Goal: Information Seeking & Learning: Learn about a topic

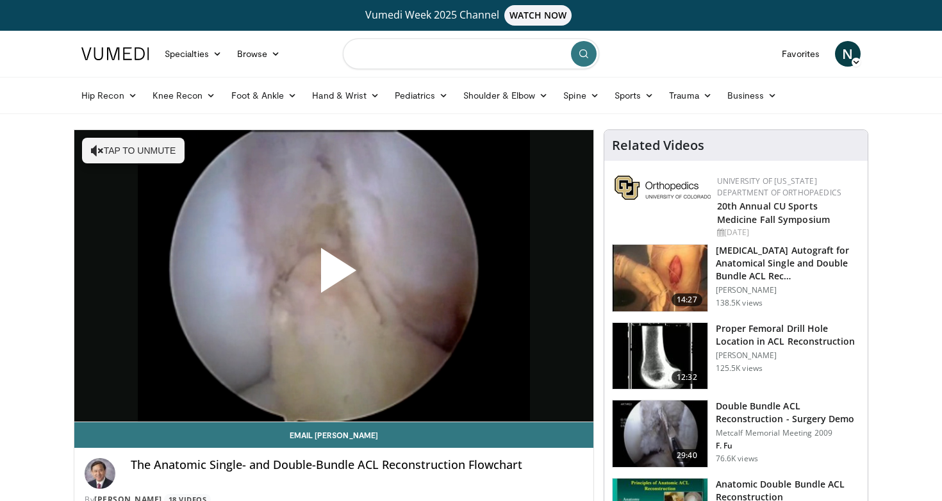
click at [432, 57] on input "Search topics, interventions" at bounding box center [471, 53] width 256 height 31
type input "**********"
click at [207, 97] on icon at bounding box center [210, 95] width 9 height 9
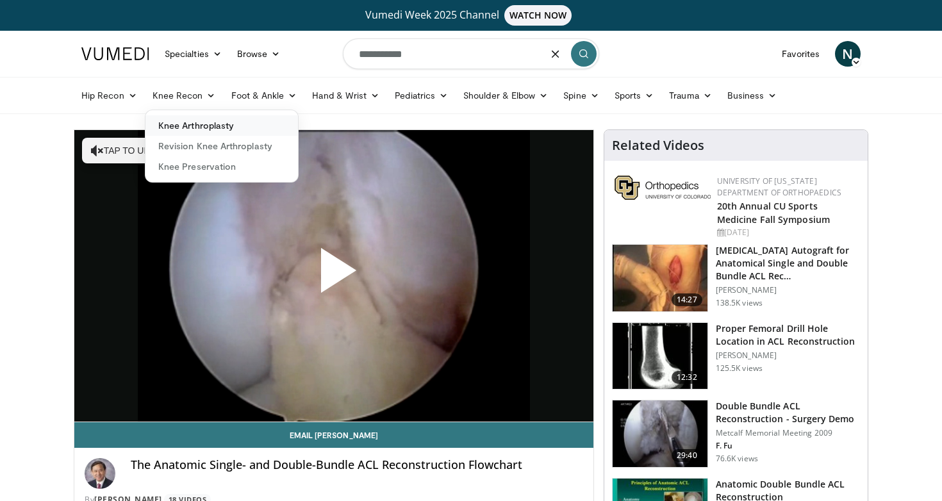
click at [206, 128] on link "Knee Arthroplasty" at bounding box center [222, 125] width 153 height 21
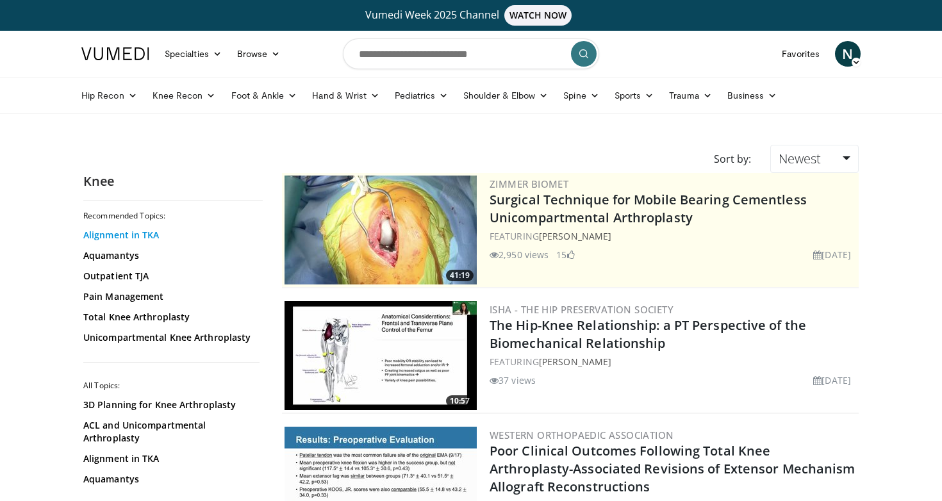
click at [138, 237] on link "Alignment in TKA" at bounding box center [169, 235] width 173 height 13
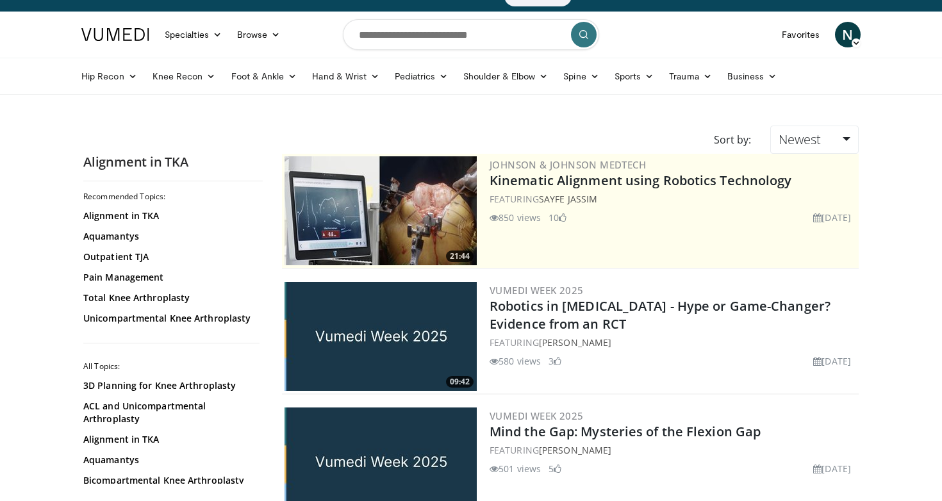
scroll to position [29, 0]
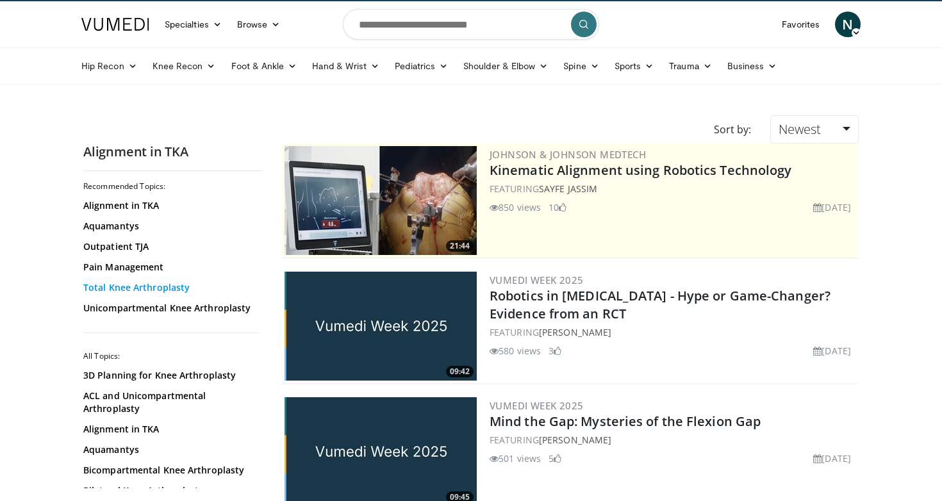
click at [157, 287] on link "Total Knee Arthroplasty" at bounding box center [169, 287] width 173 height 13
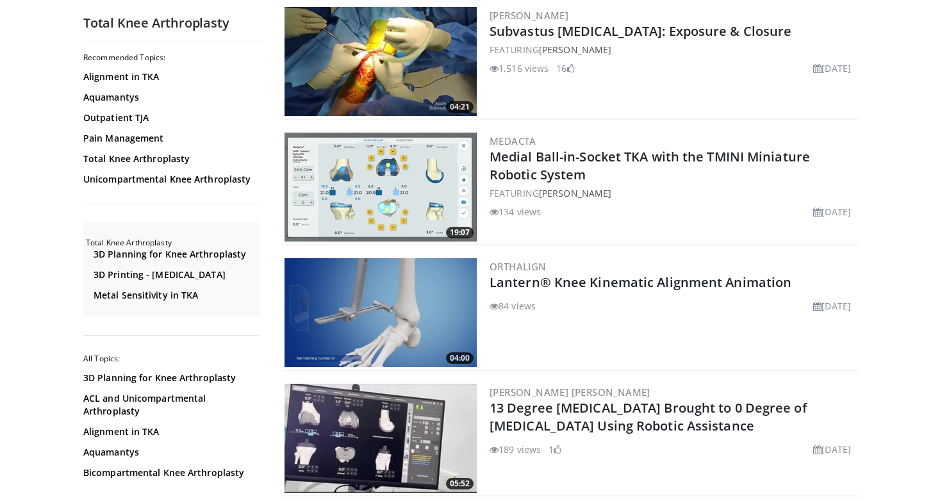
scroll to position [1961, 0]
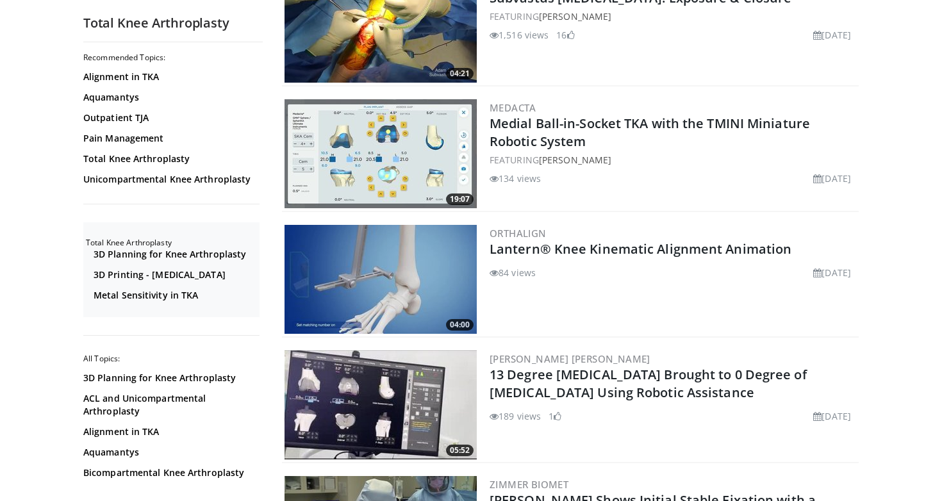
click at [371, 282] on img at bounding box center [381, 279] width 192 height 109
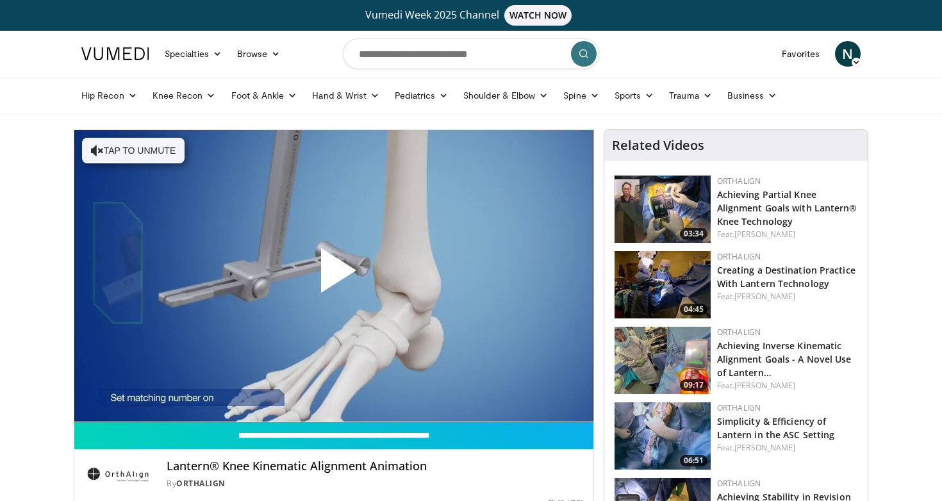
click at [334, 276] on span "Video Player" at bounding box center [334, 276] width 0 height 0
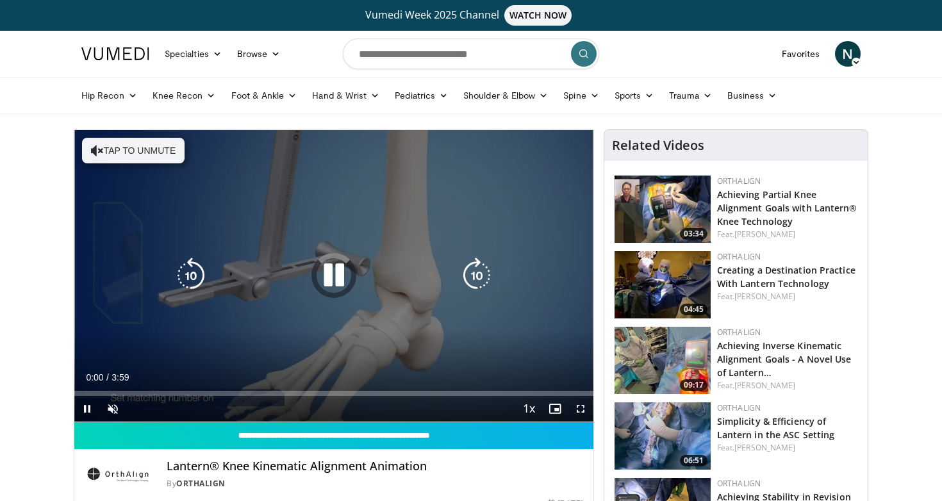
click at [94, 153] on icon "Video Player" at bounding box center [97, 150] width 13 height 13
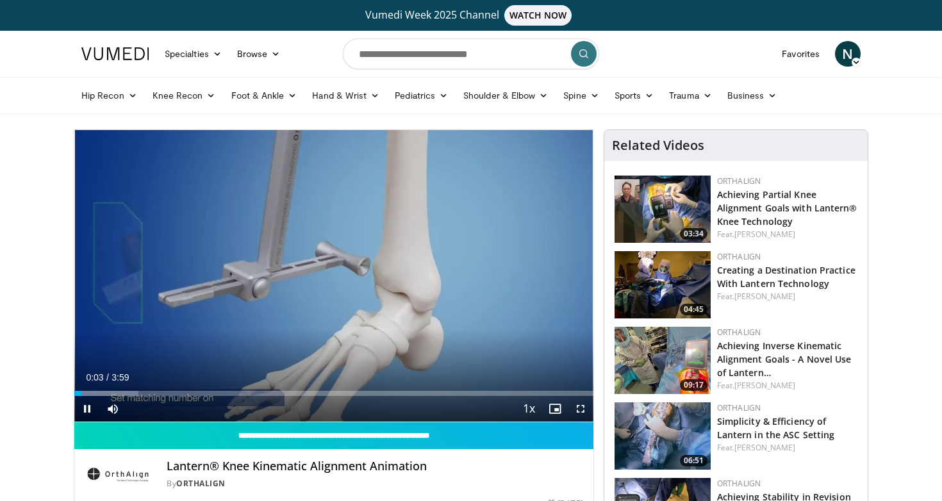
click at [578, 411] on span "Video Player" at bounding box center [581, 409] width 26 height 26
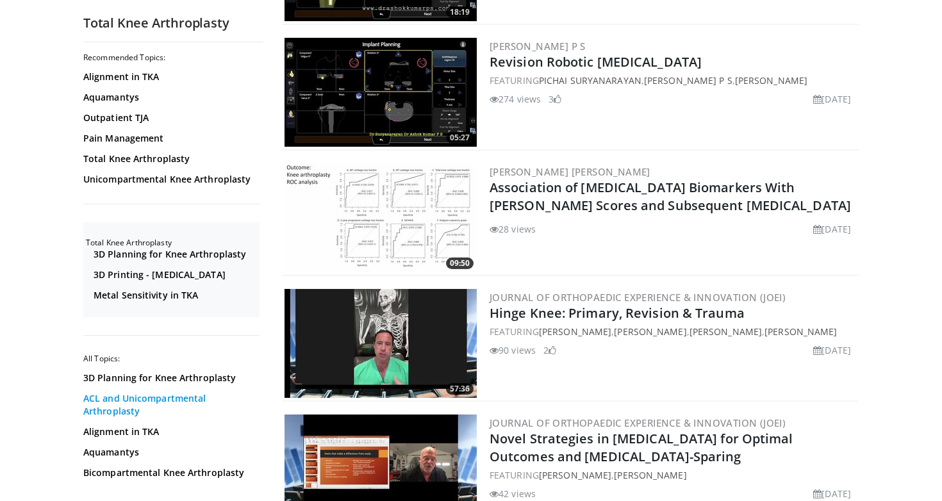
scroll to position [2771, 0]
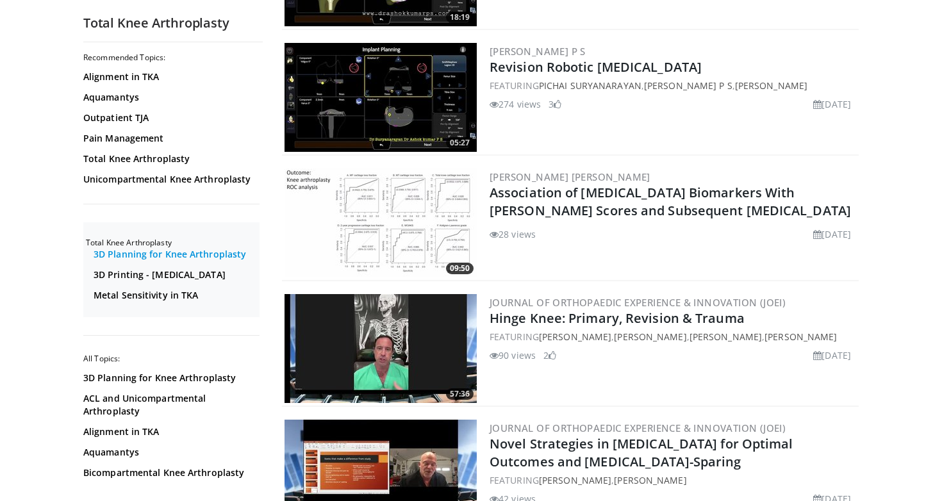
click at [169, 259] on link "3D Planning for Knee Arthroplasty" at bounding box center [175, 254] width 163 height 13
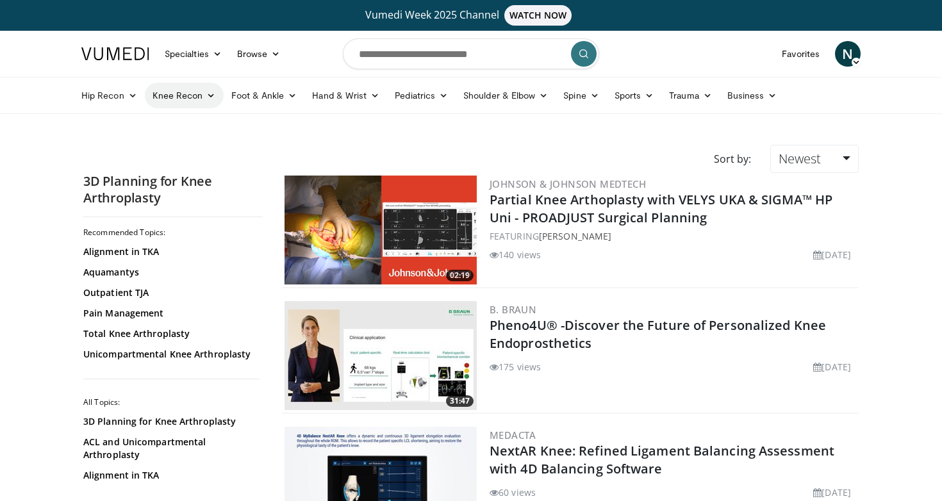
click at [212, 94] on icon at bounding box center [210, 95] width 9 height 9
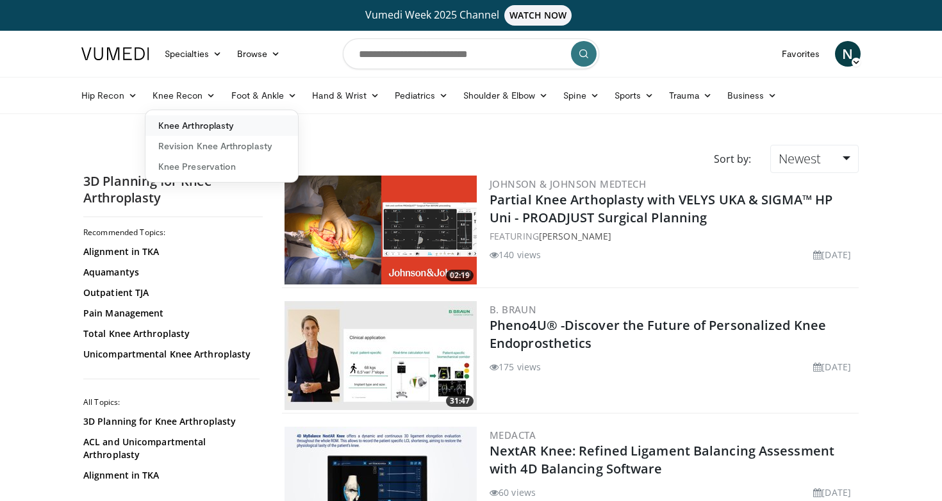
click at [222, 131] on link "Knee Arthroplasty" at bounding box center [222, 125] width 153 height 21
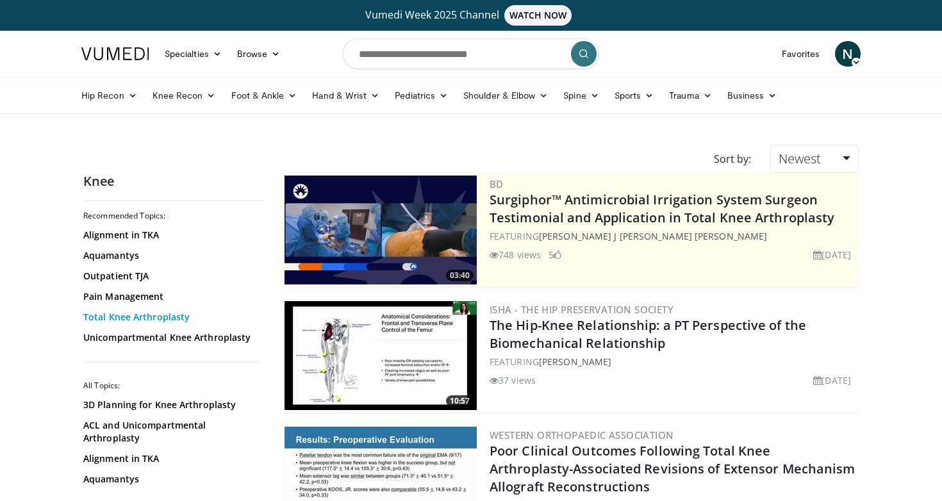
click at [176, 316] on link "Total Knee Arthroplasty" at bounding box center [169, 317] width 173 height 13
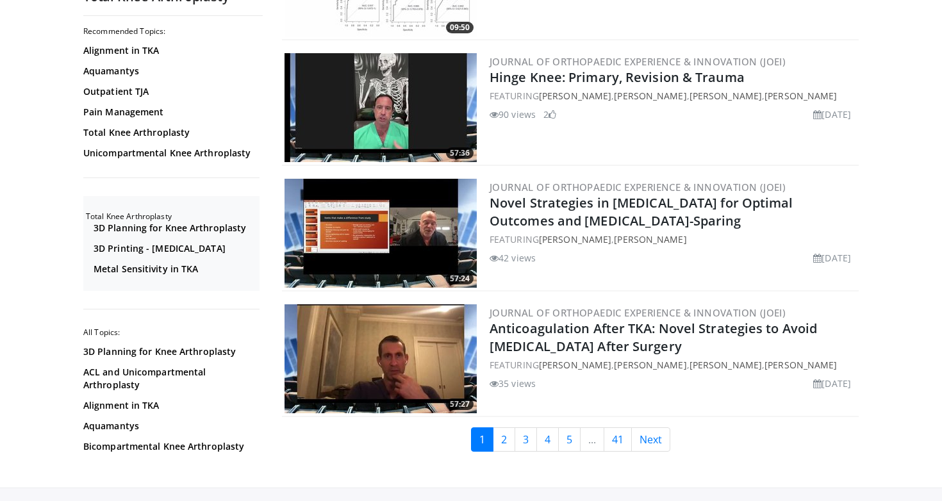
scroll to position [3036, 0]
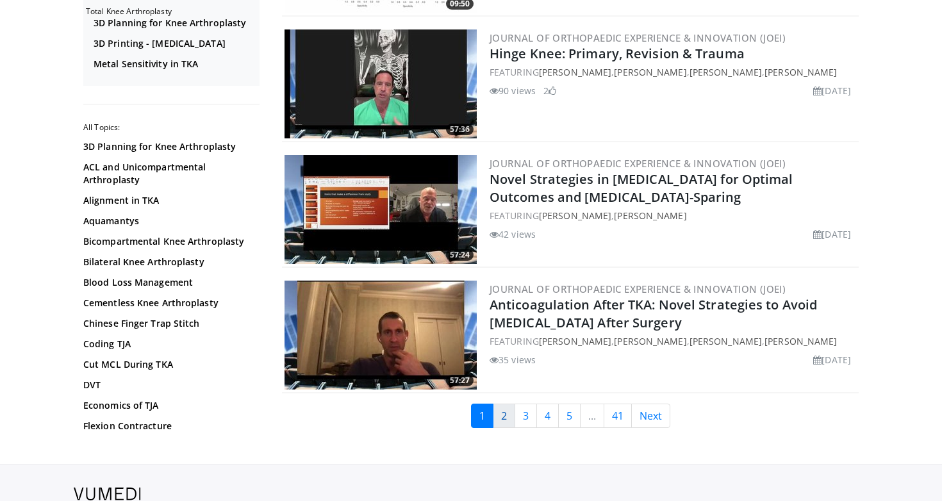
click at [508, 416] on link "2" at bounding box center [504, 416] width 22 height 24
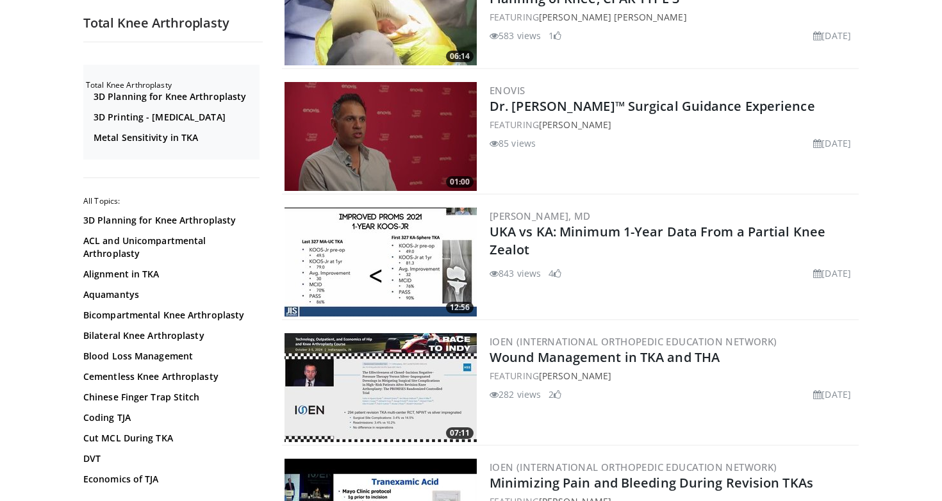
scroll to position [2249, 0]
